Goal: Information Seeking & Learning: Learn about a topic

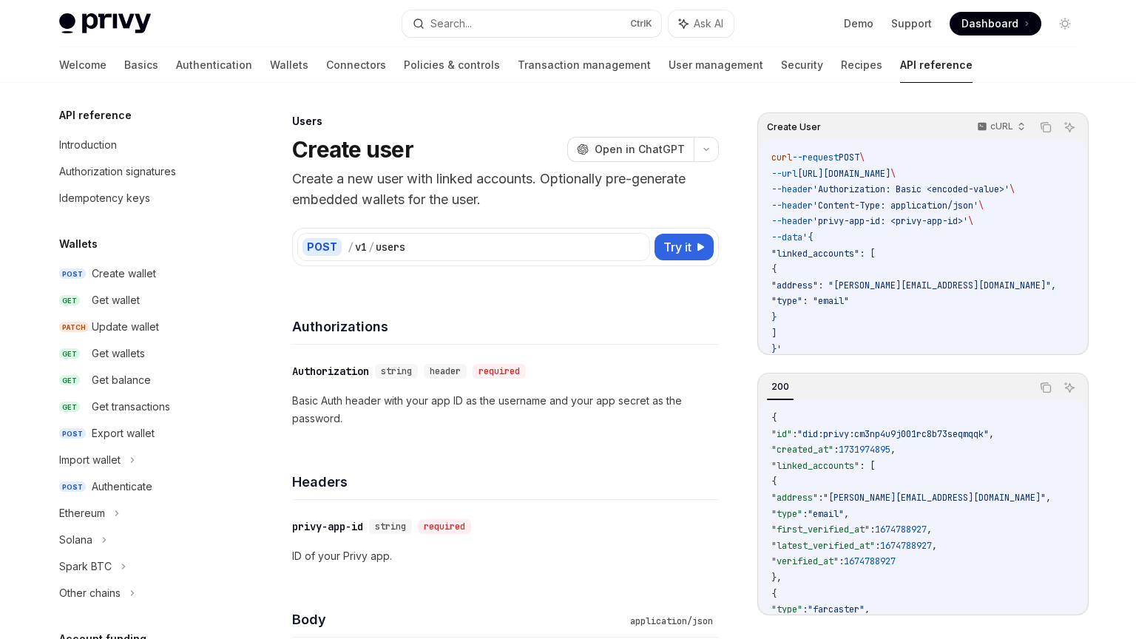
scroll to position [889, 0]
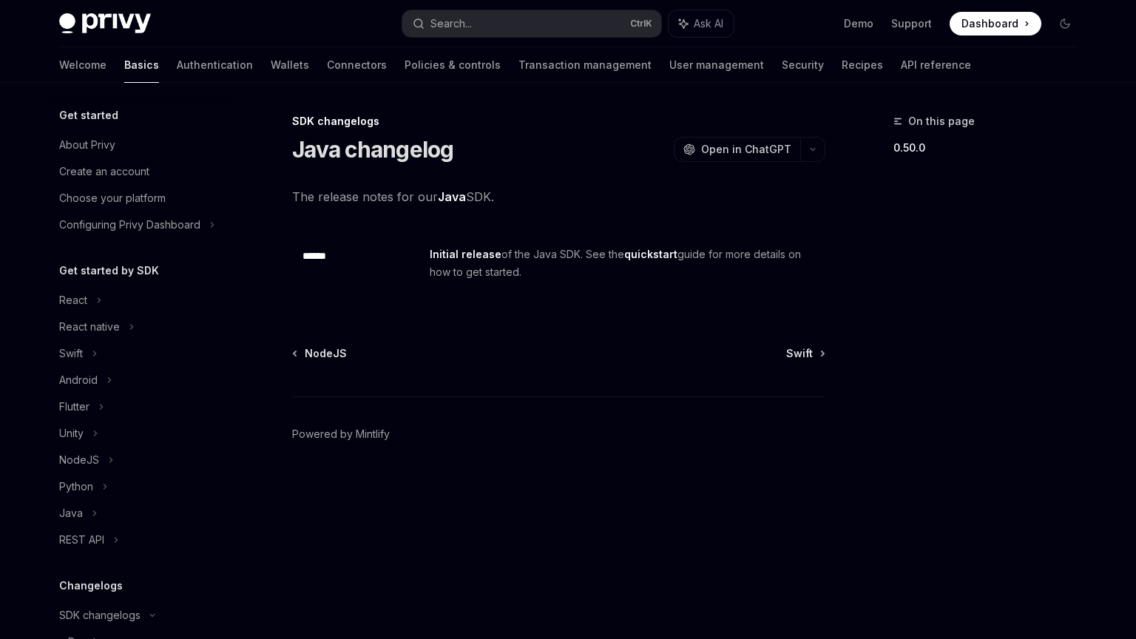
scroll to position [361, 0]
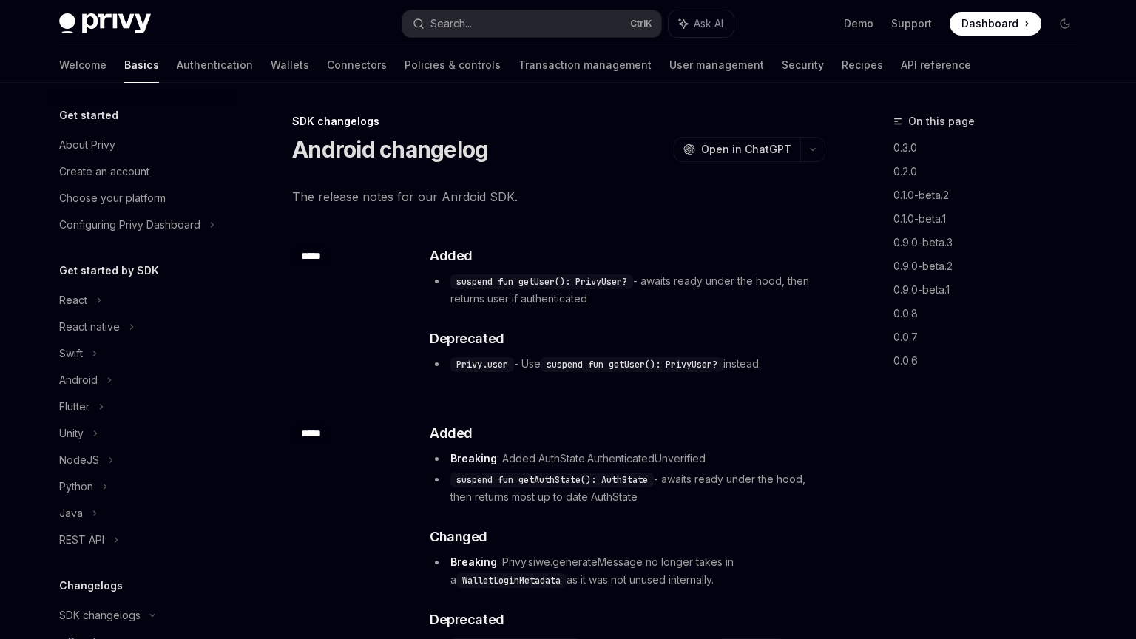
scroll to position [414, 0]
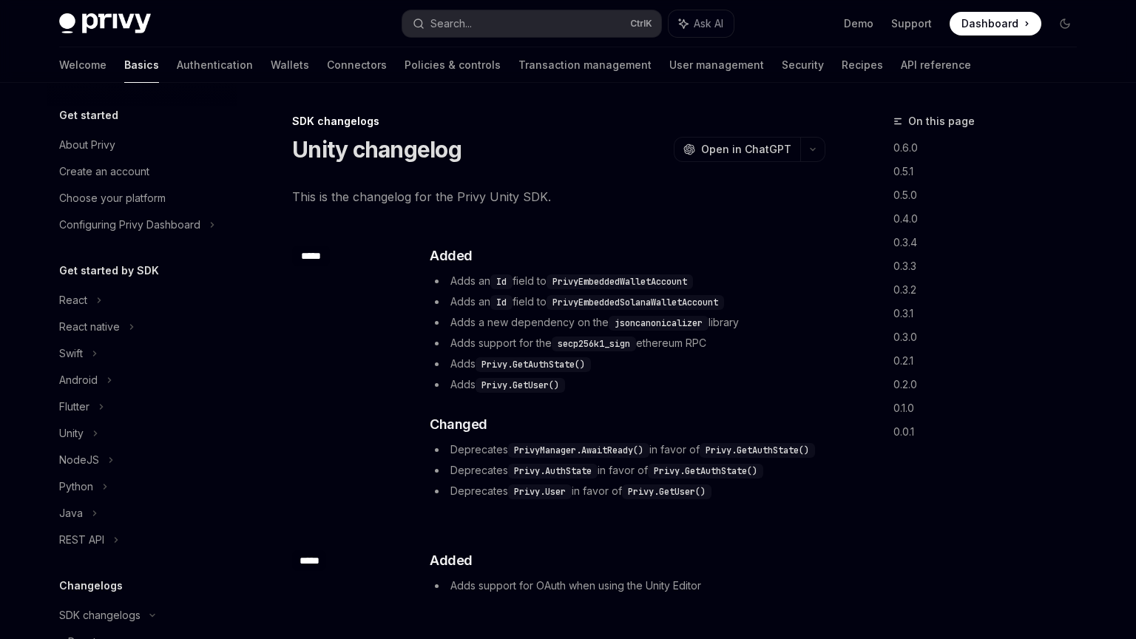
scroll to position [441, 0]
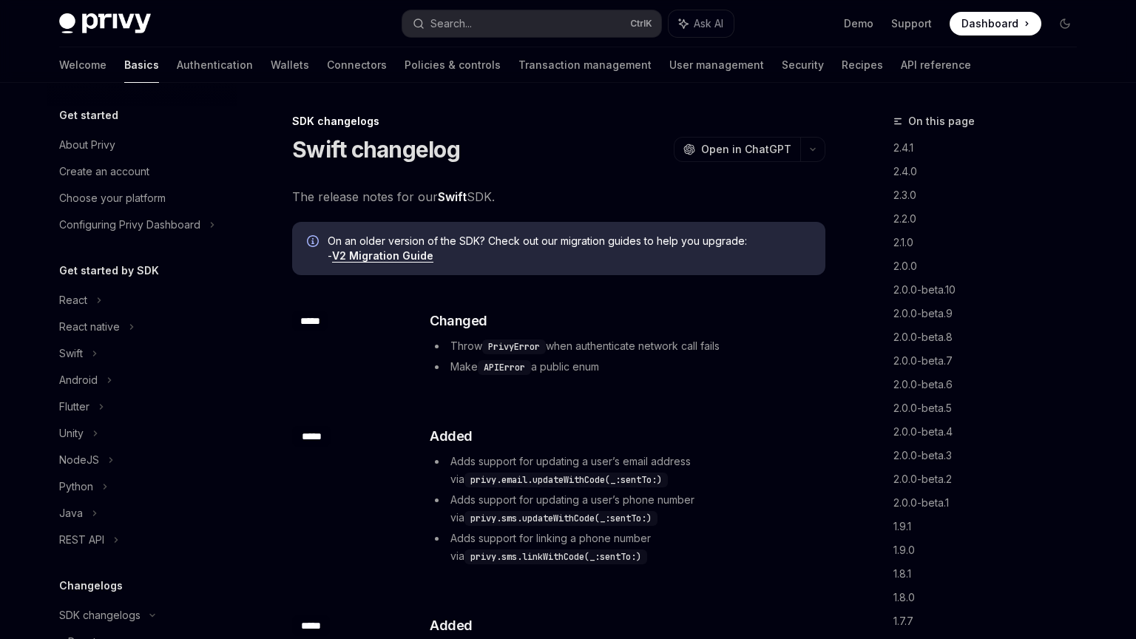
scroll to position [388, 0]
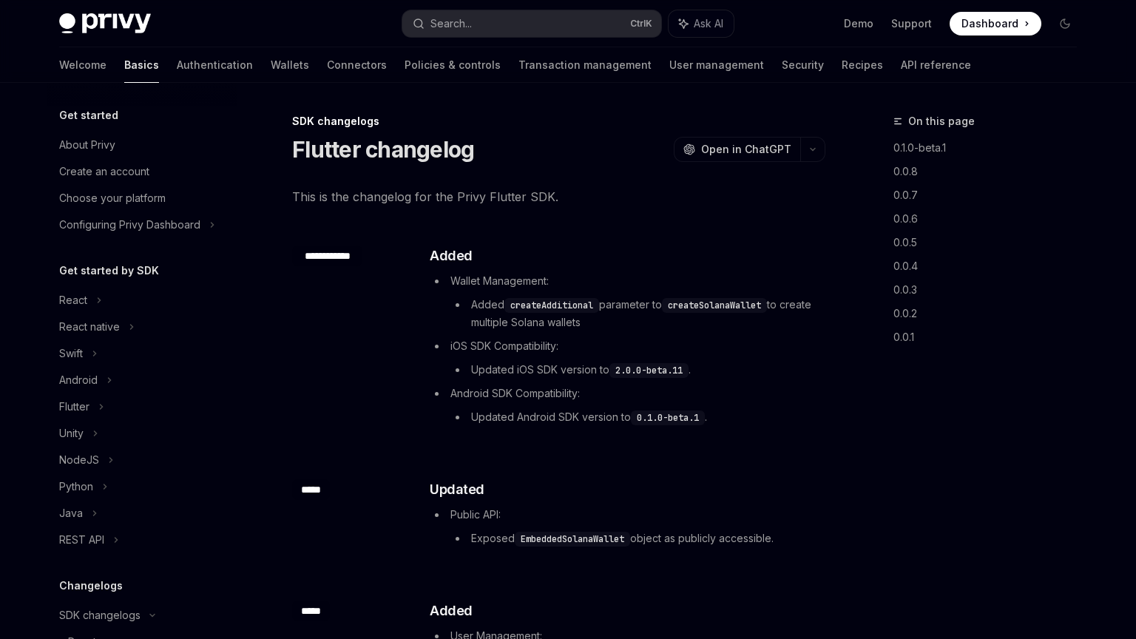
scroll to position [441, 0]
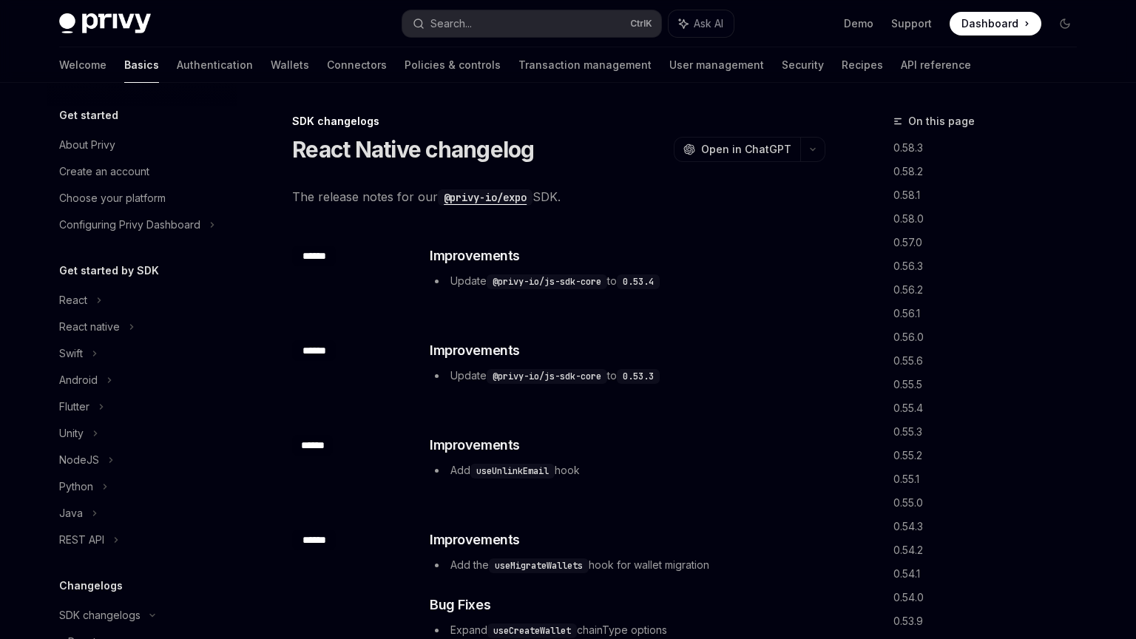
scroll to position [308, 0]
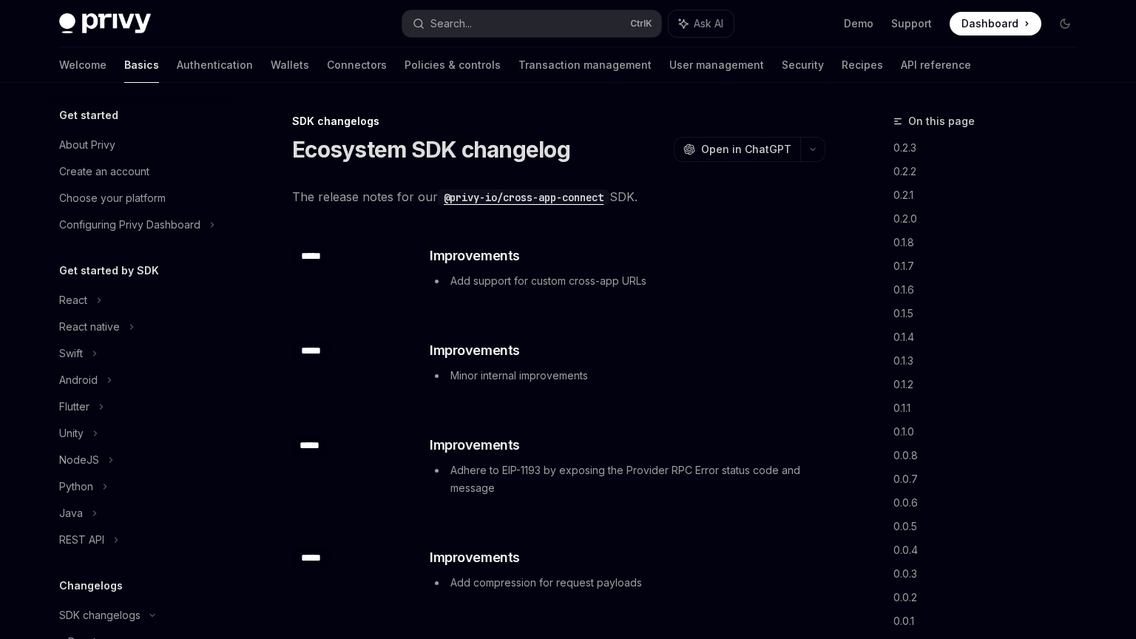
scroll to position [441, 0]
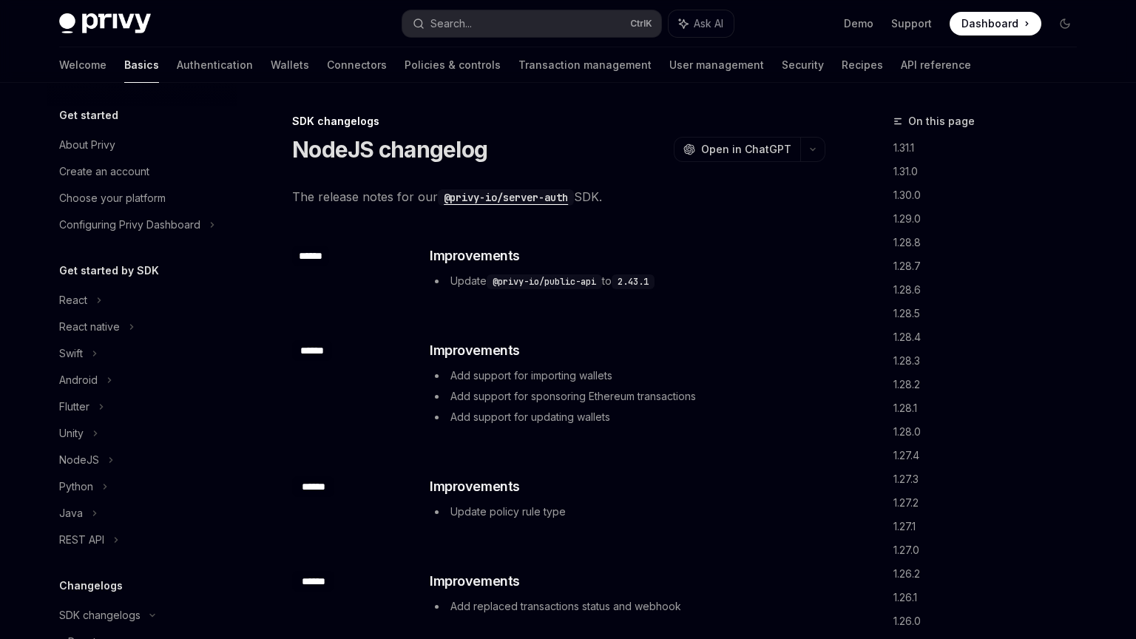
scroll to position [334, 0]
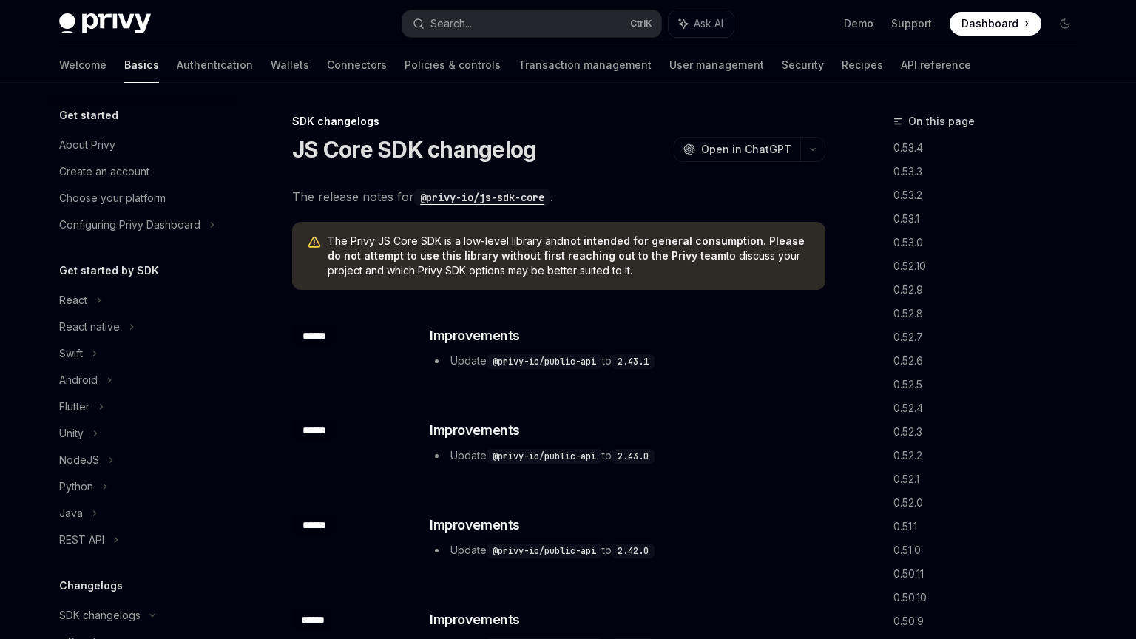
scroll to position [441, 0]
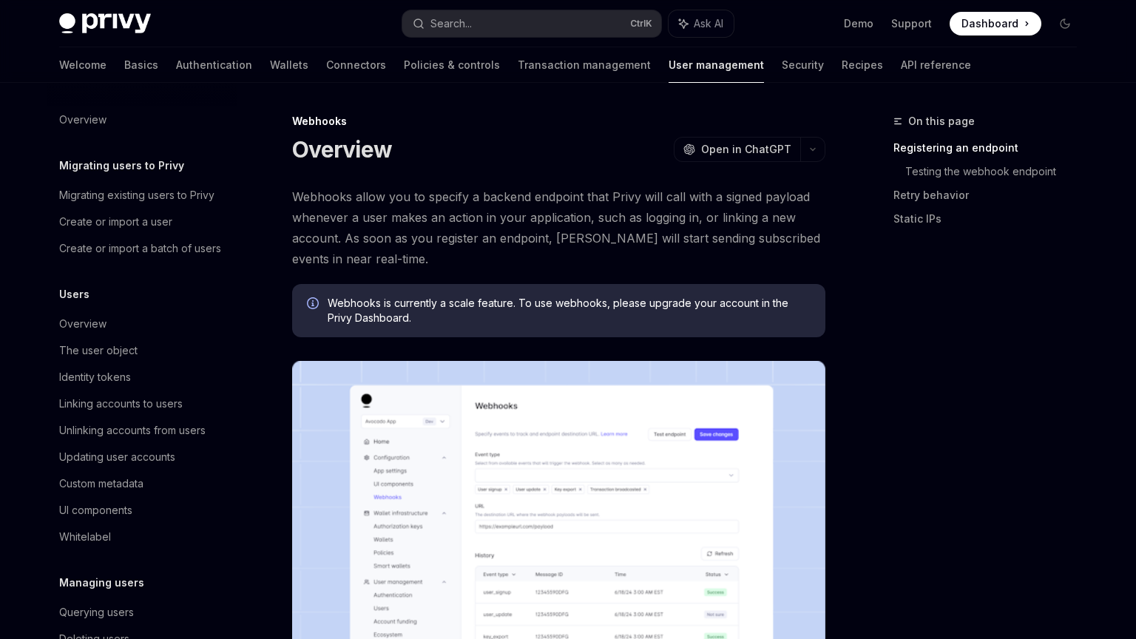
scroll to position [198, 0]
